Goal: Information Seeking & Learning: Learn about a topic

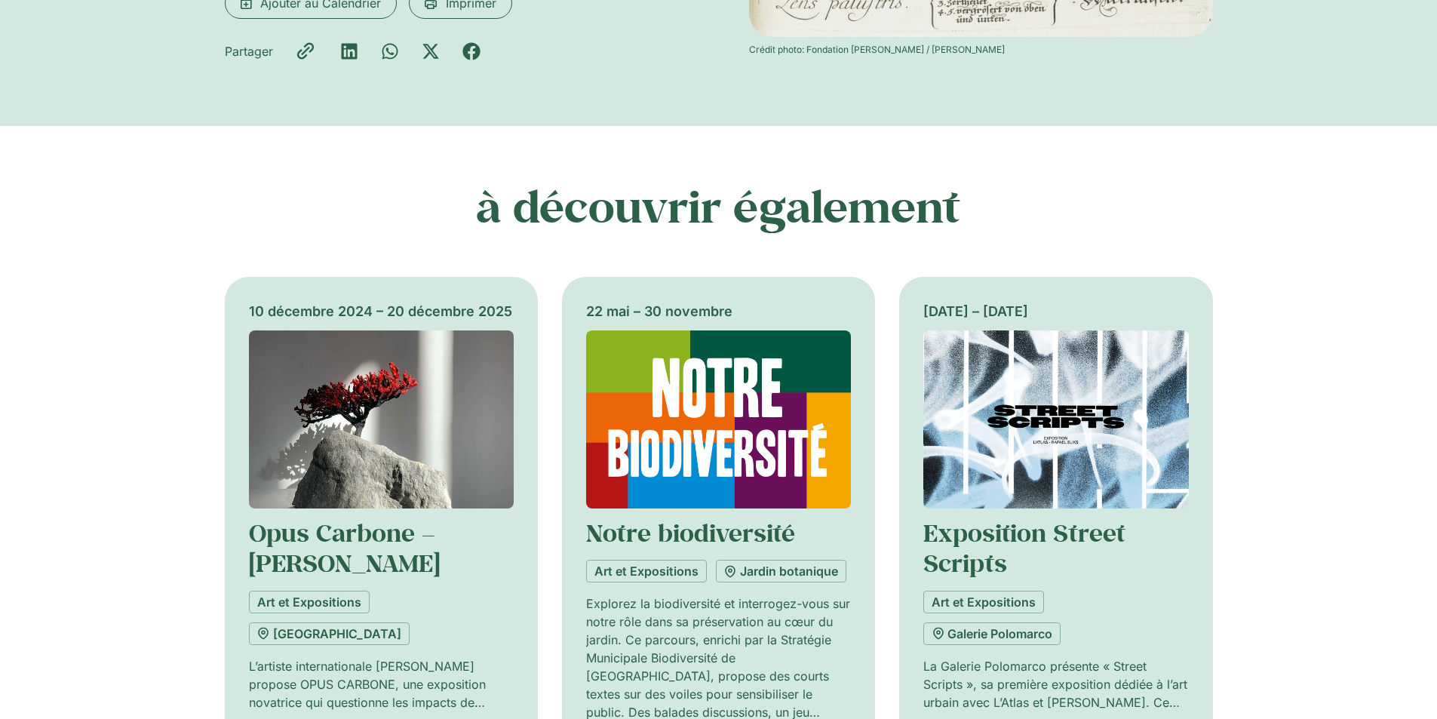
scroll to position [679, 0]
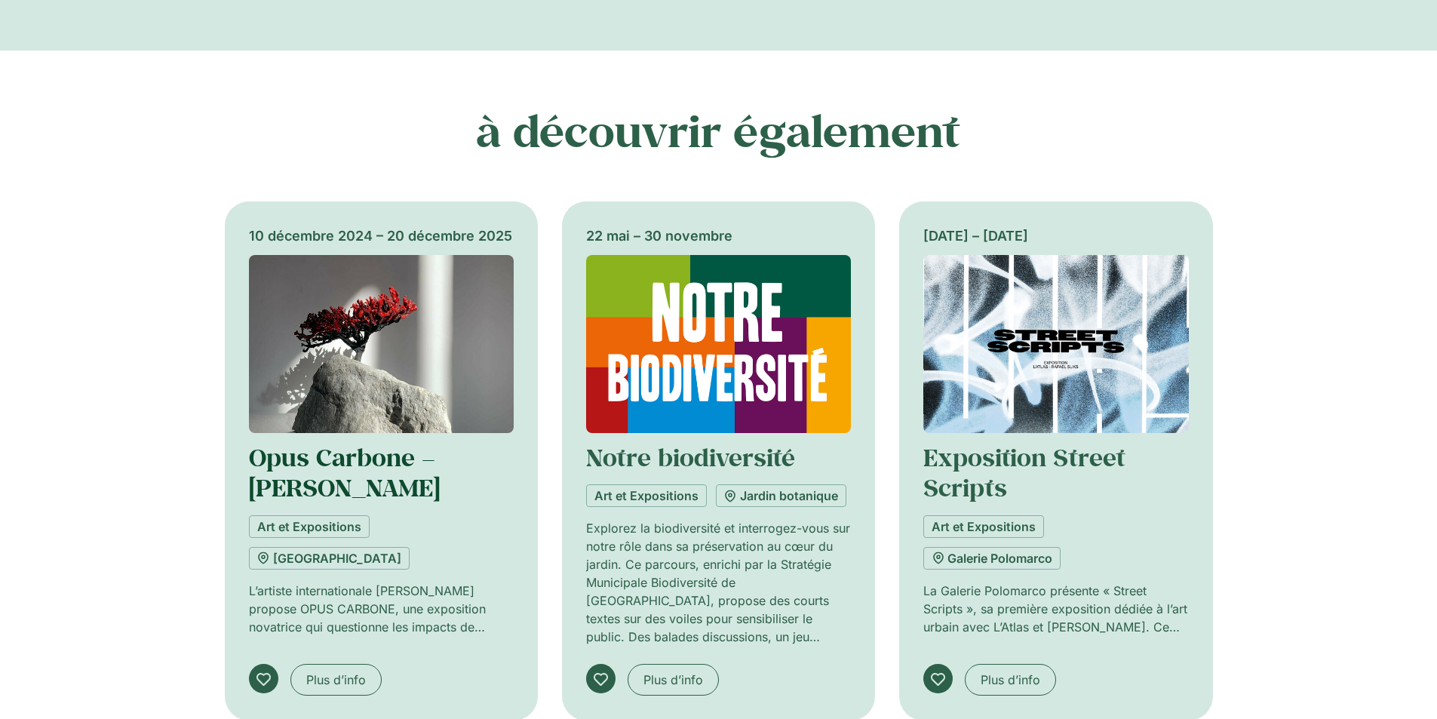
click at [386, 459] on link "Opus Carbone – [PERSON_NAME]" at bounding box center [344, 472] width 191 height 62
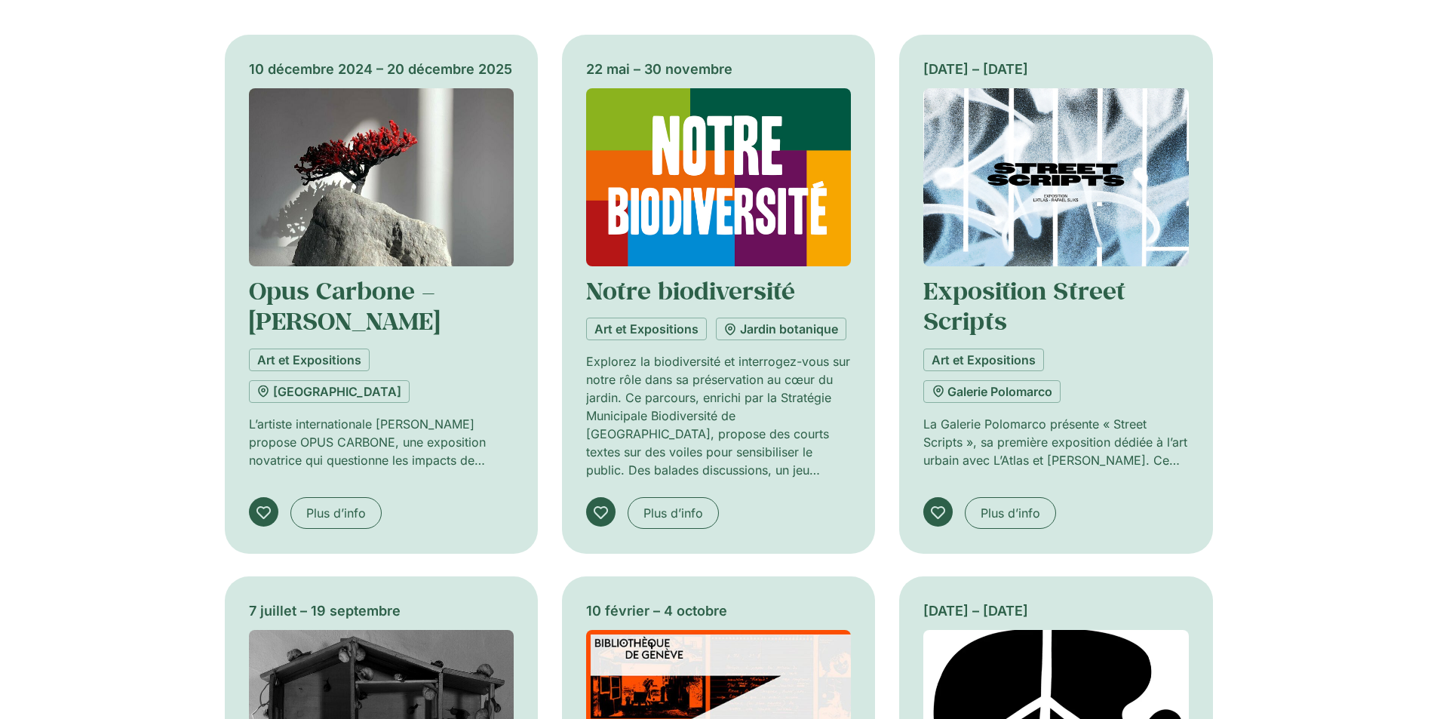
scroll to position [830, 0]
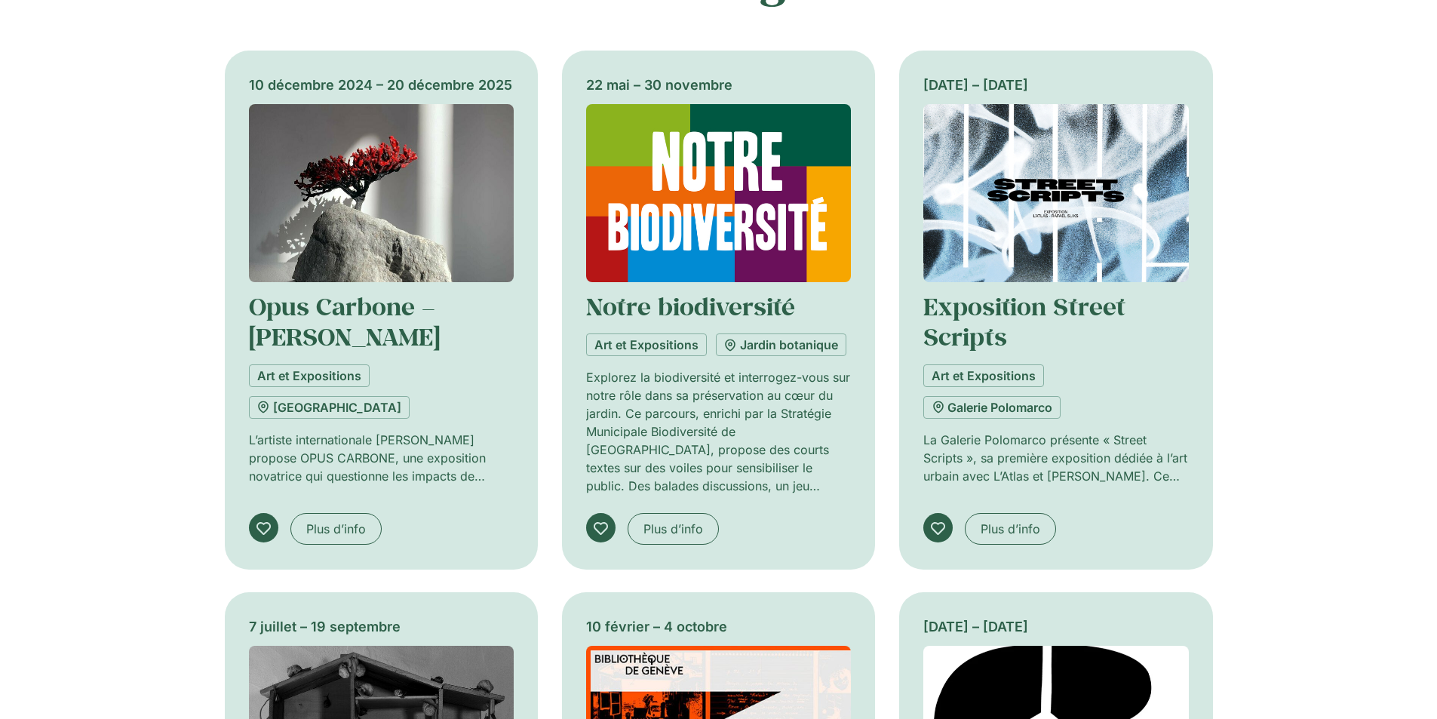
click at [634, 192] on img at bounding box center [718, 193] width 265 height 178
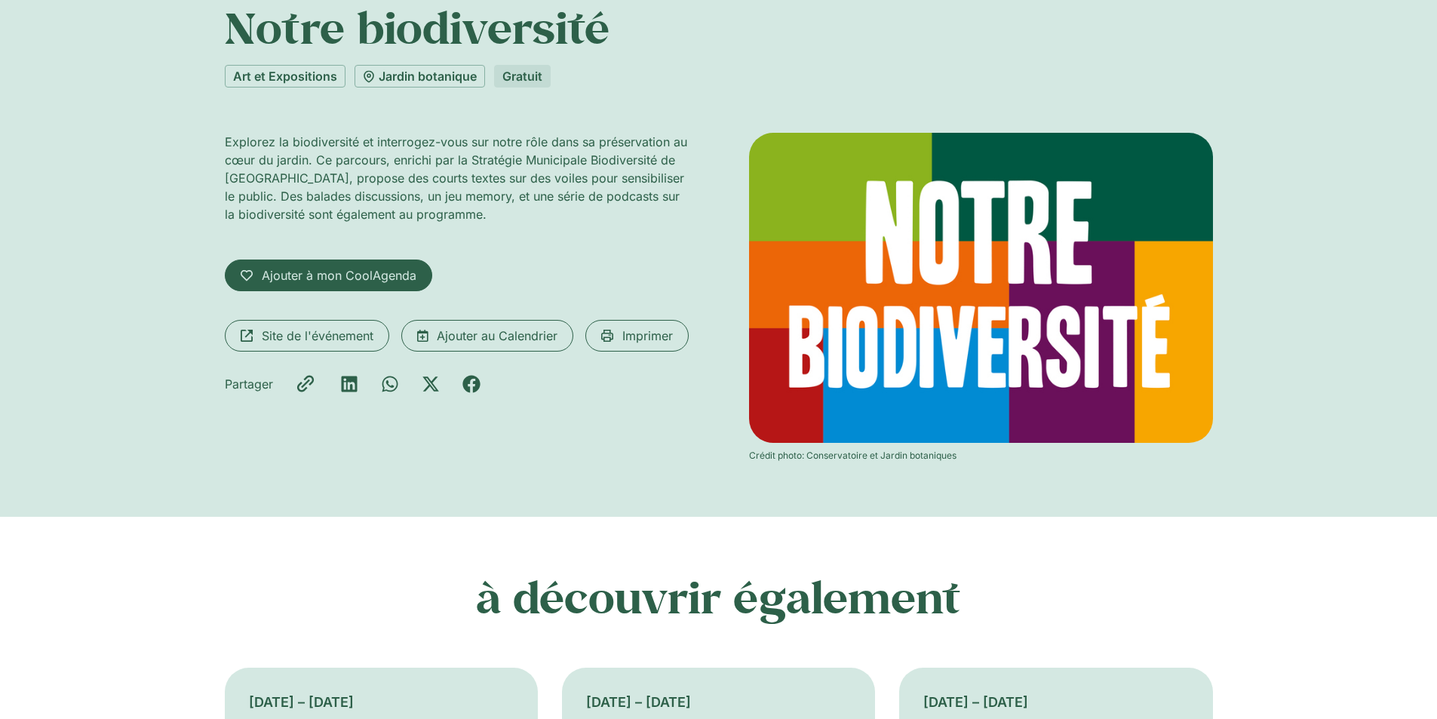
scroll to position [151, 0]
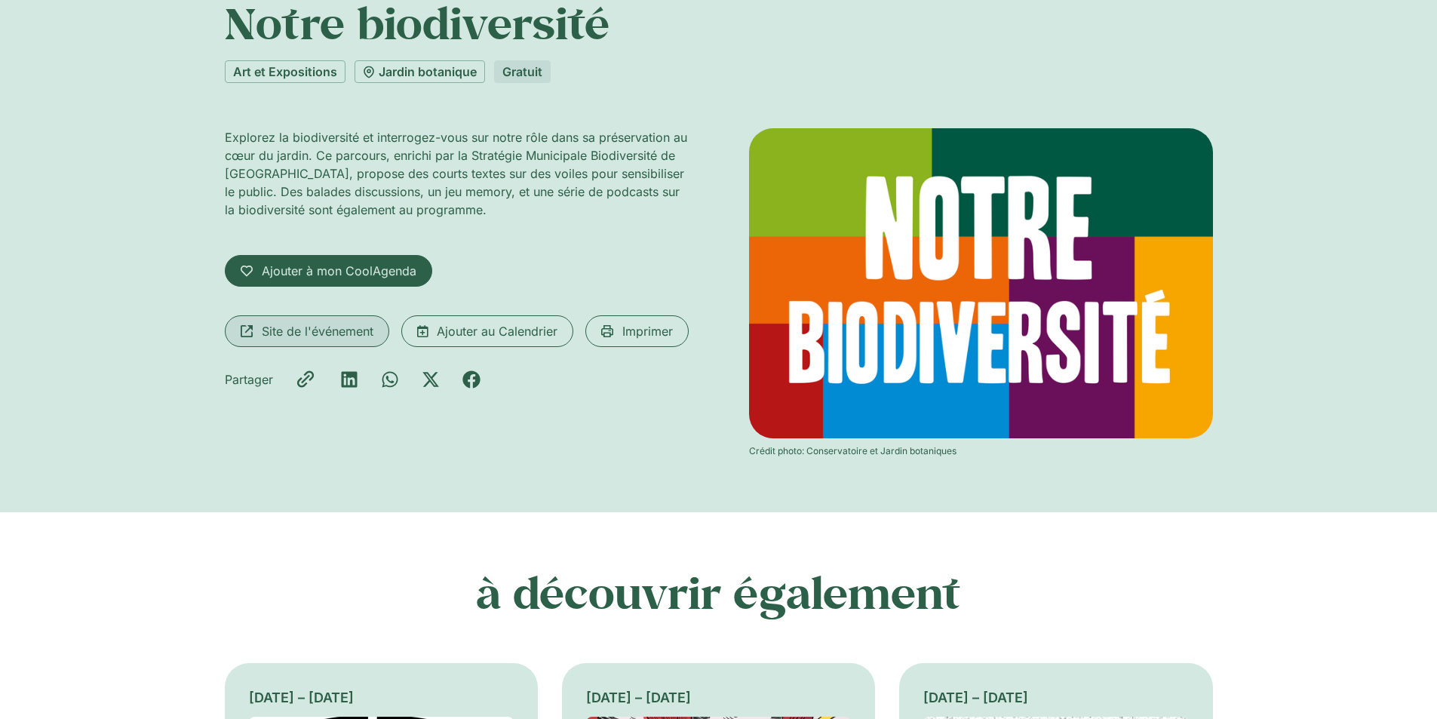
click at [285, 330] on span "Site de l'événement" at bounding box center [318, 331] width 112 height 18
